Goal: Task Accomplishment & Management: Manage account settings

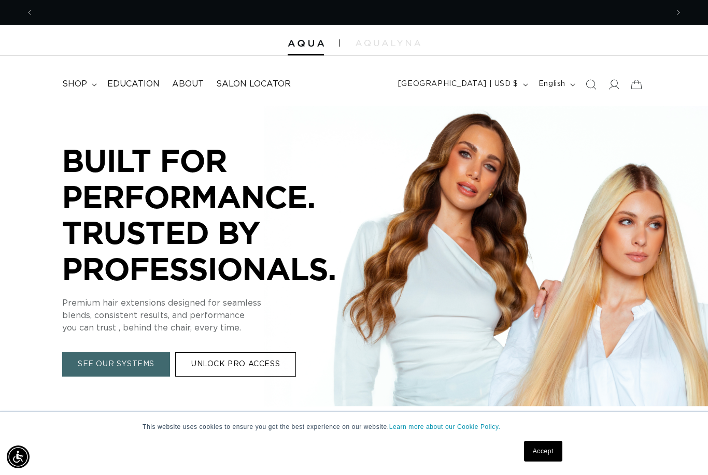
scroll to position [0, 634]
click at [396, 48] on div at bounding box center [354, 40] width 708 height 31
click at [385, 39] on div at bounding box center [354, 40] width 708 height 31
click at [361, 50] on div at bounding box center [354, 40] width 708 height 31
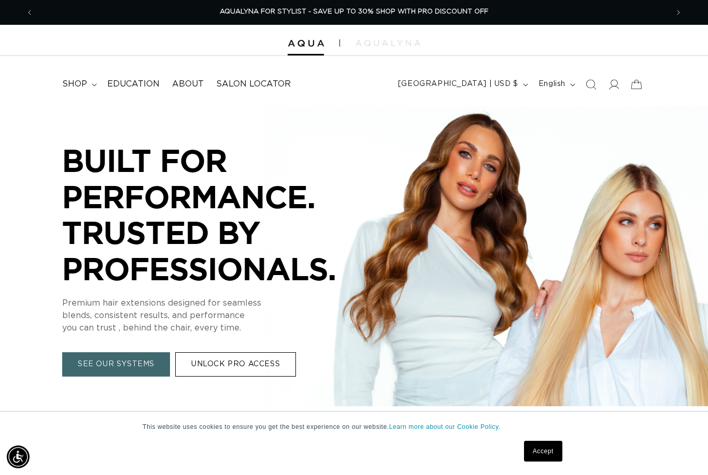
click at [366, 46] on div at bounding box center [354, 40] width 708 height 31
click at [608, 94] on span at bounding box center [613, 84] width 23 height 23
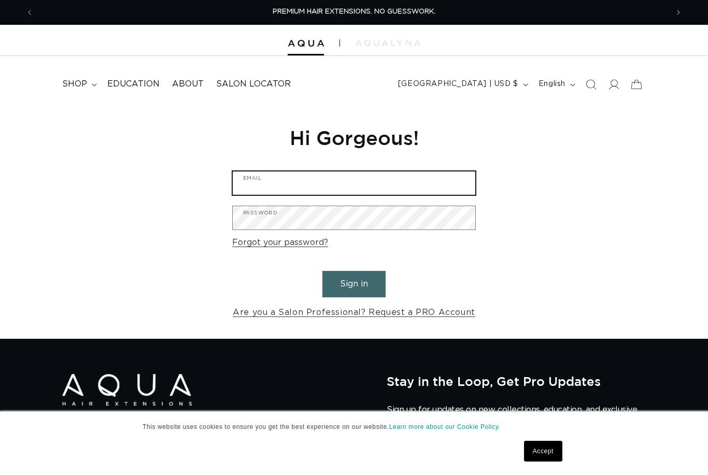
click at [369, 192] on input "Email" at bounding box center [354, 182] width 242 height 23
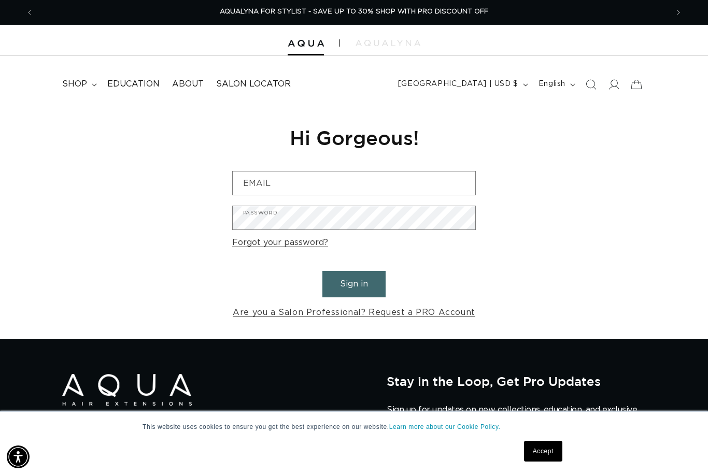
click at [384, 50] on div at bounding box center [354, 40] width 708 height 31
click at [382, 46] on img at bounding box center [387, 43] width 65 height 6
